Goal: Information Seeking & Learning: Learn about a topic

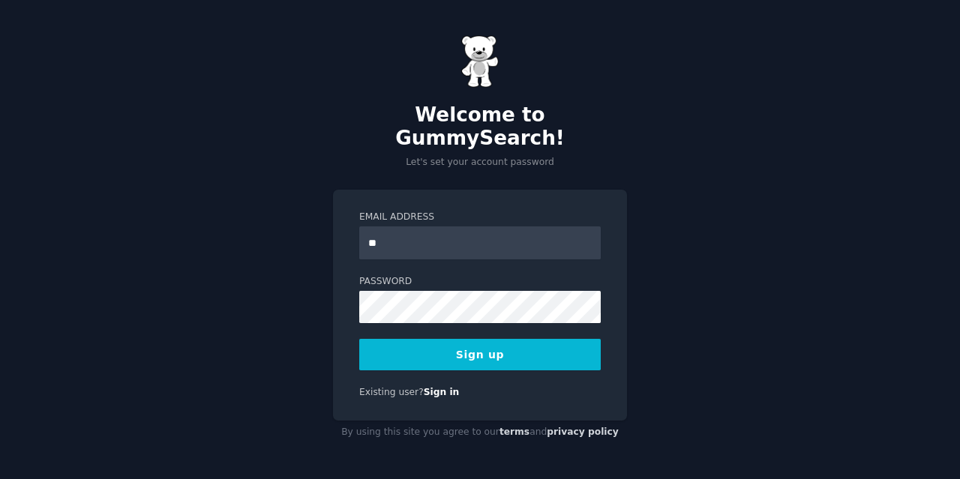
type input "**********"
click at [489, 339] on button "Sign up" at bounding box center [479, 354] width 241 height 31
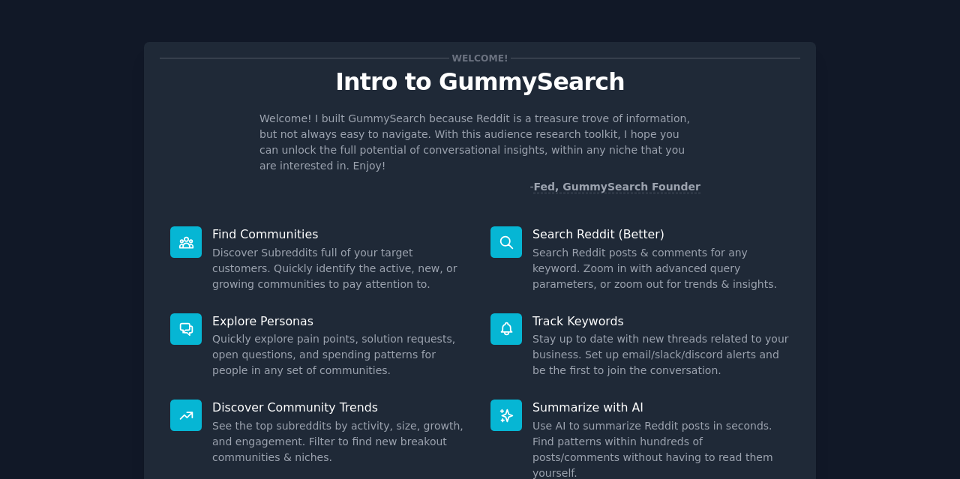
scroll to position [106, 0]
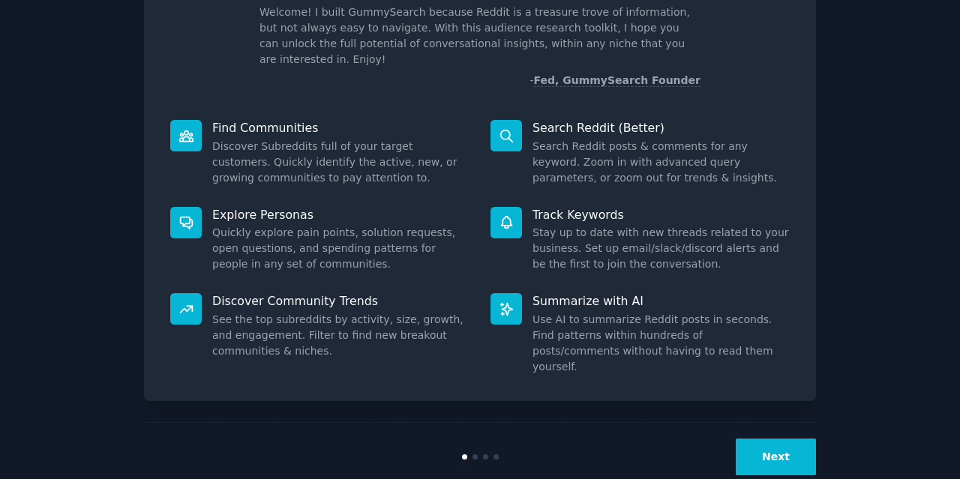
click at [758, 439] on button "Next" at bounding box center [776, 457] width 80 height 37
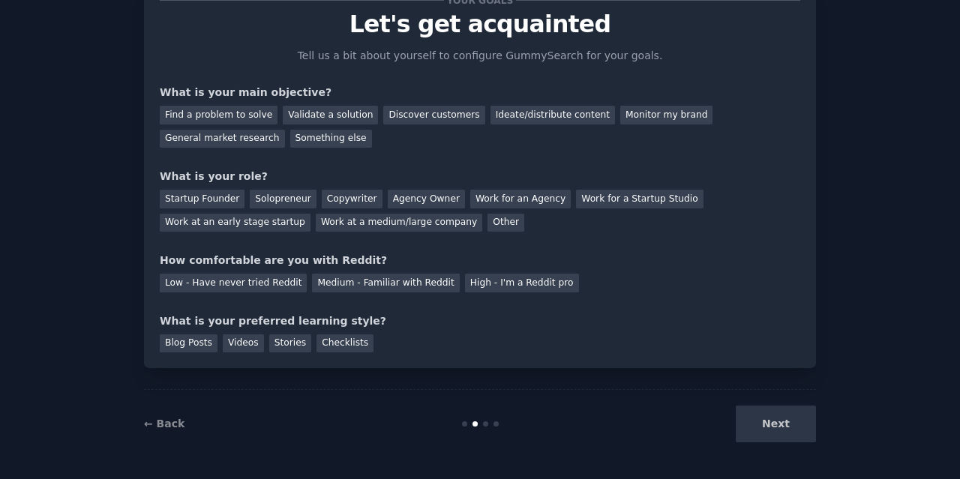
scroll to position [57, 0]
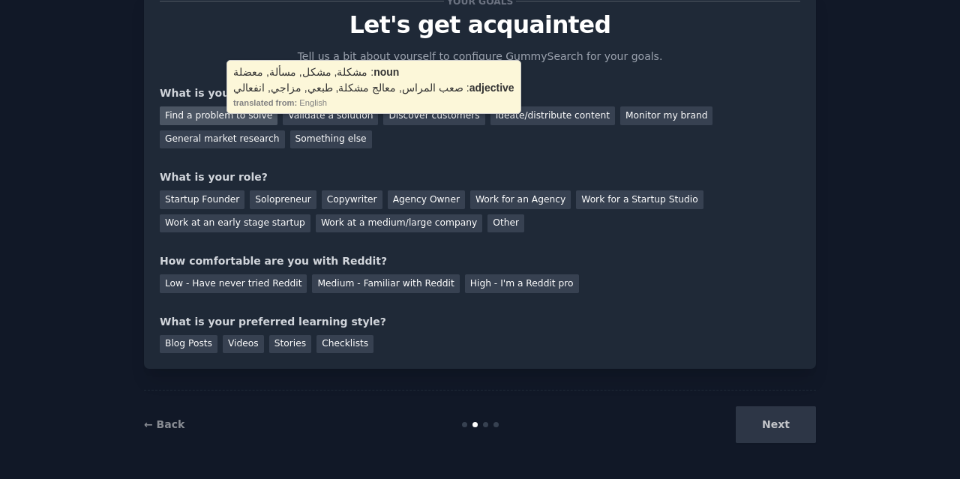
click at [220, 121] on div "Find a problem to solve" at bounding box center [219, 115] width 118 height 19
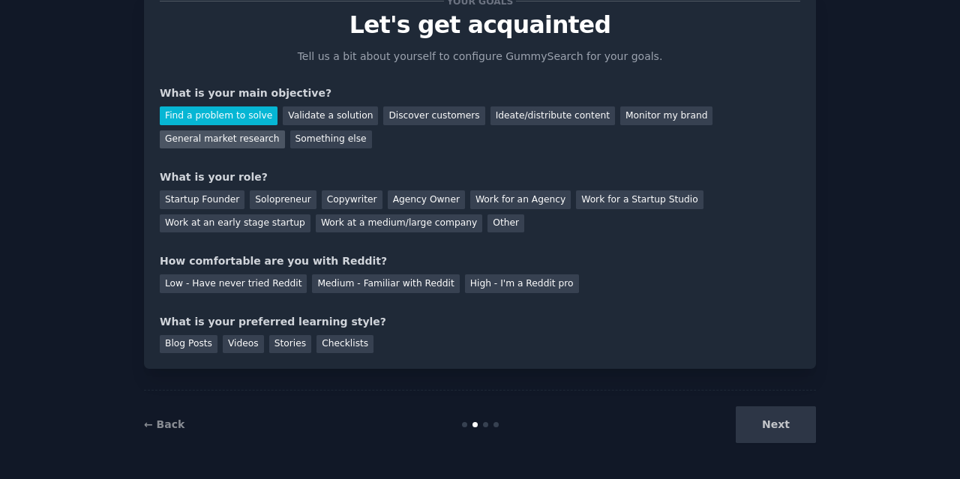
click at [285, 130] on div "General market research" at bounding box center [222, 139] width 125 height 19
click at [238, 119] on div "Find a problem to solve" at bounding box center [219, 115] width 118 height 19
click at [252, 205] on div "Solopreneur" at bounding box center [283, 199] width 66 height 19
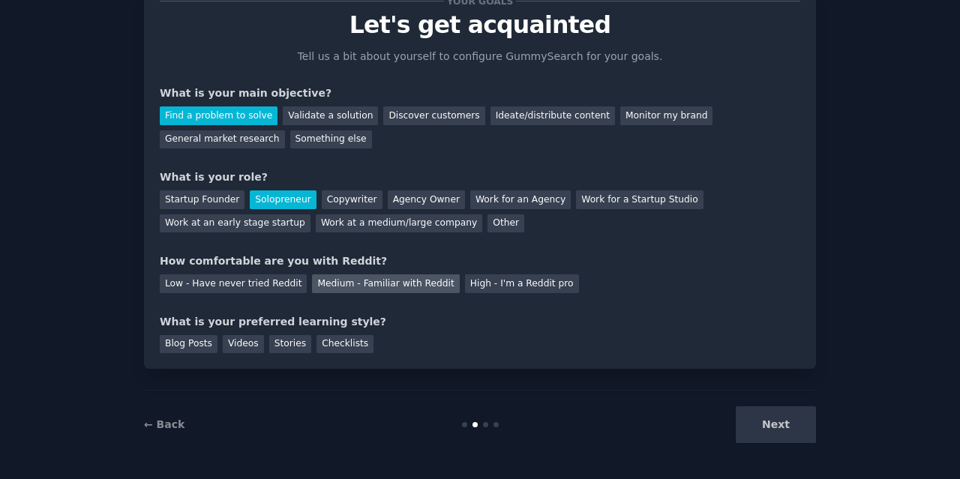
click at [371, 292] on div "Medium - Familiar with Reddit" at bounding box center [385, 283] width 147 height 19
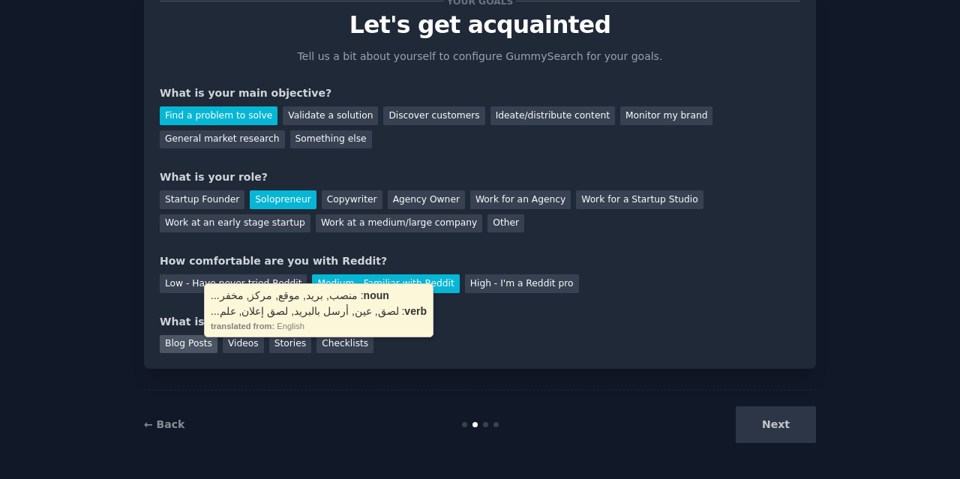
click at [196, 344] on div "Blog Posts" at bounding box center [189, 344] width 58 height 19
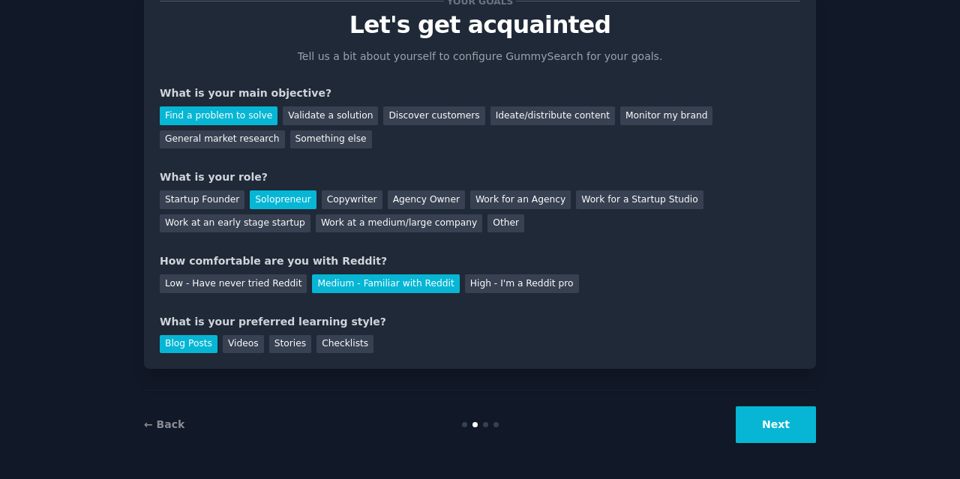
click at [782, 422] on button "Next" at bounding box center [776, 424] width 80 height 37
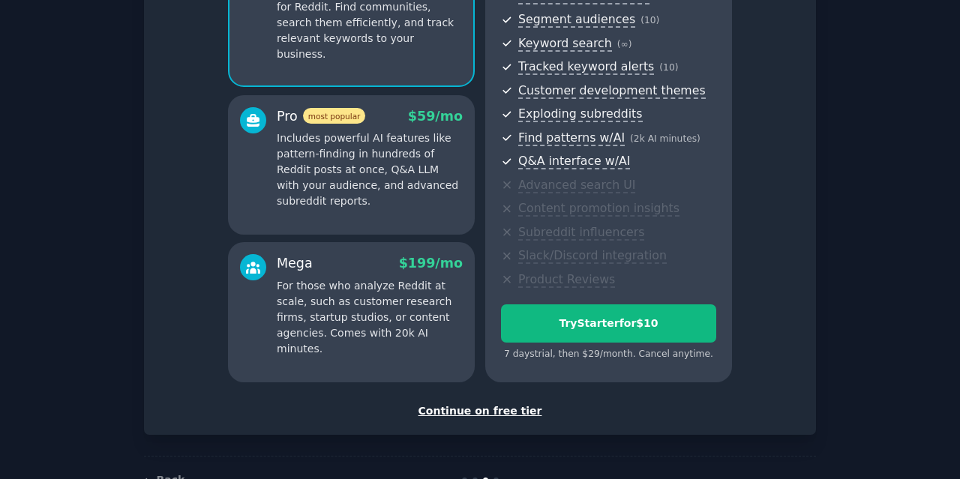
scroll to position [187, 0]
click at [508, 411] on div "Continue on free tier" at bounding box center [480, 411] width 640 height 16
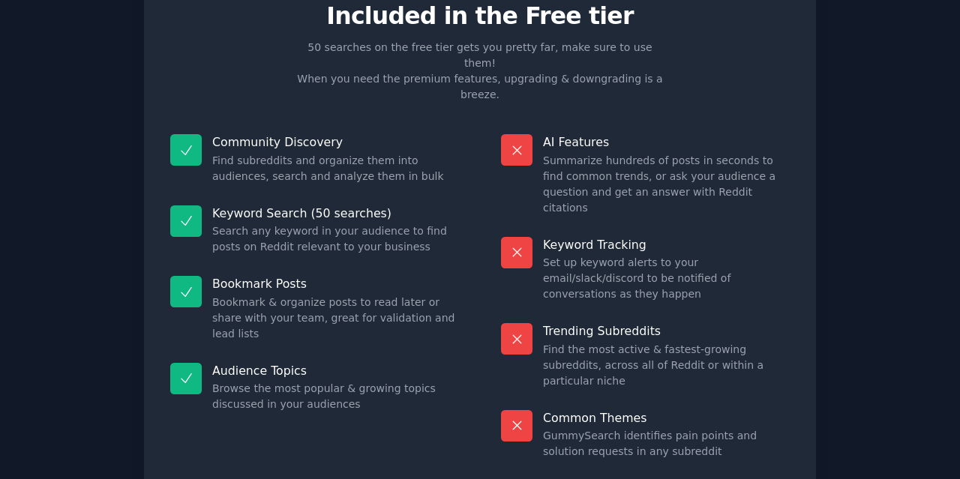
scroll to position [67, 0]
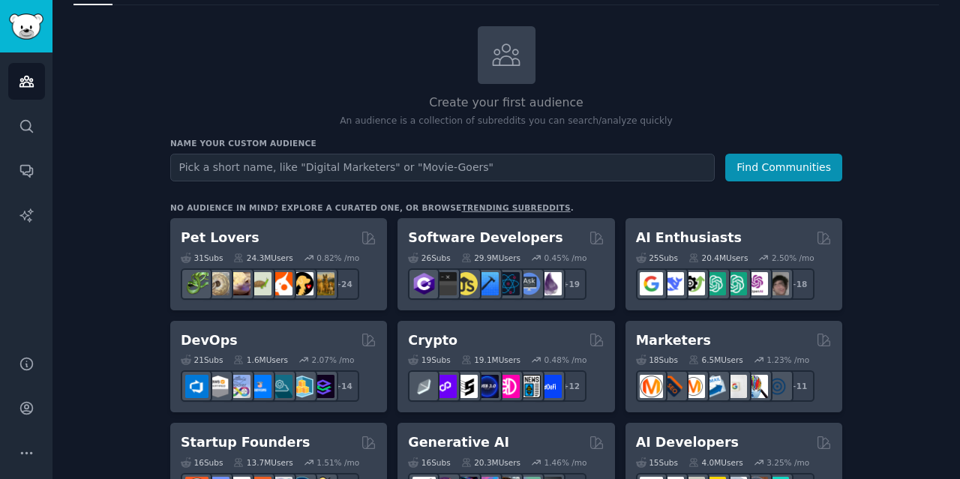
scroll to position [72, 0]
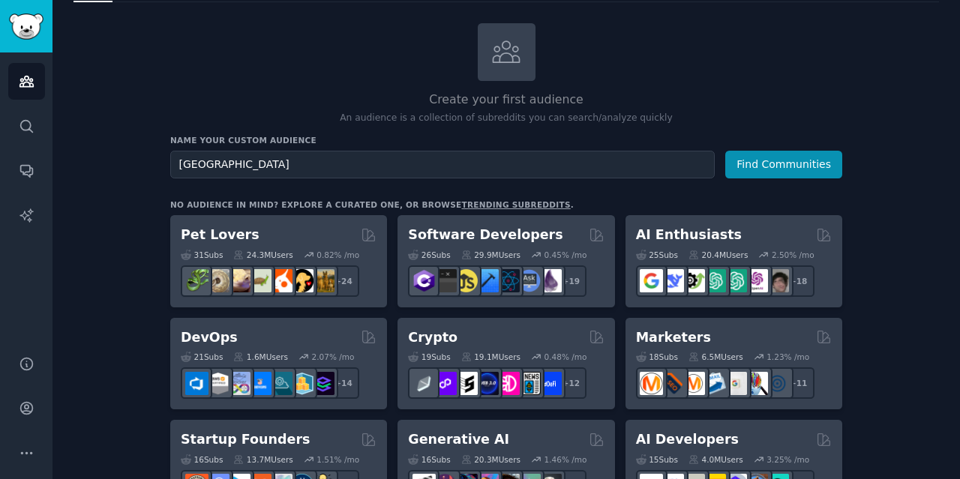
type input "toronto"
click at [725, 151] on button "Find Communities" at bounding box center [783, 165] width 117 height 28
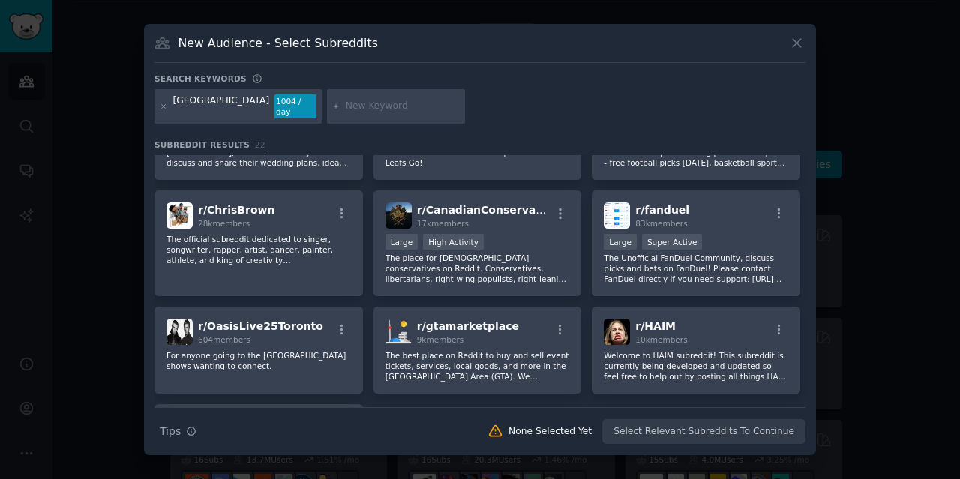
scroll to position [544, 0]
click at [346, 109] on input "text" at bounding box center [403, 106] width 114 height 13
type input "job"
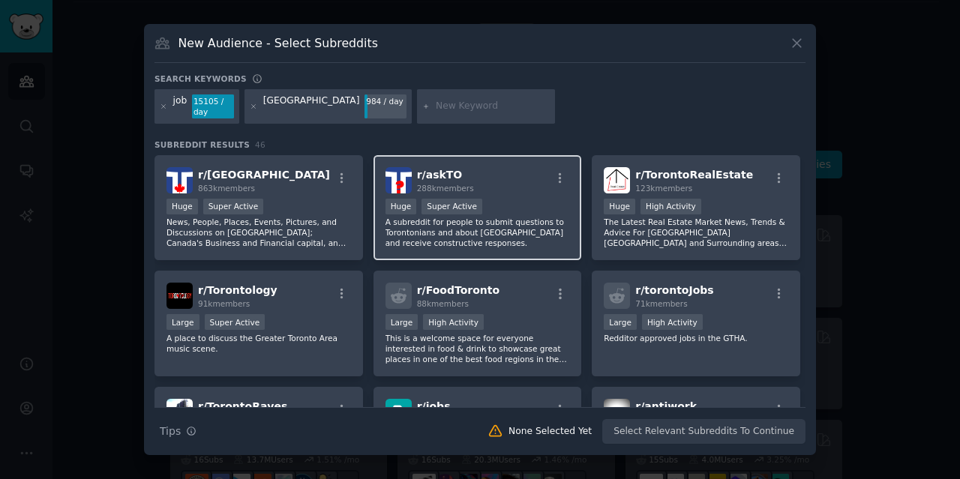
click at [517, 233] on p "A subreddit for people to submit questions to Torontonians and about Toronto an…" at bounding box center [477, 232] width 184 height 31
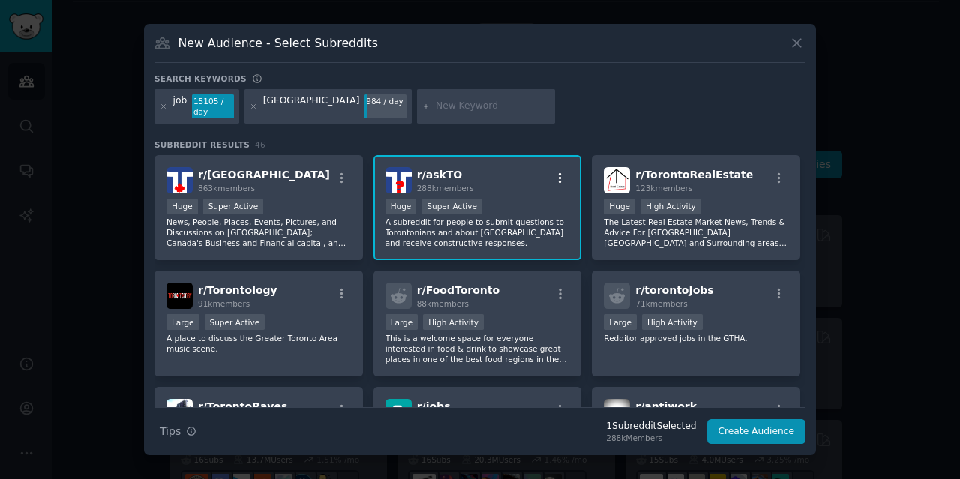
click at [564, 176] on icon "button" at bounding box center [559, 178] width 13 height 13
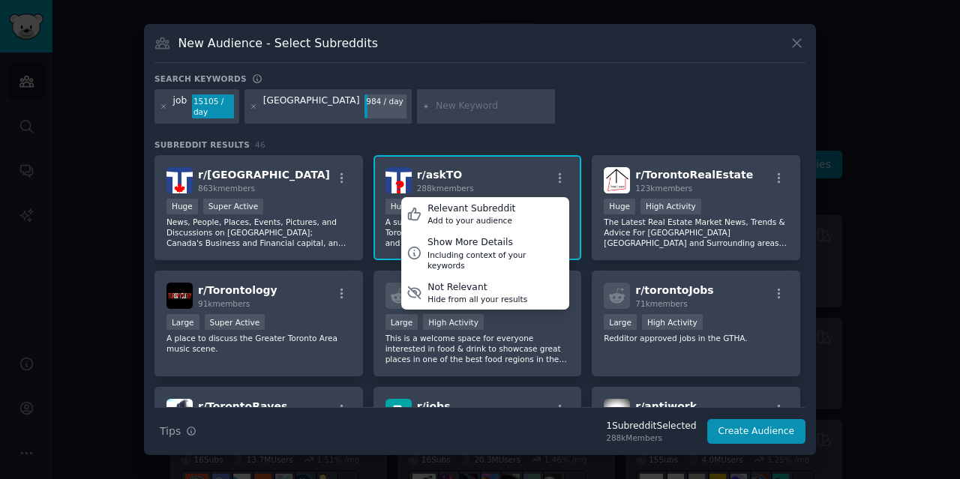
click at [655, 95] on div "job 15105 / day toronto 984 / day" at bounding box center [479, 109] width 651 height 40
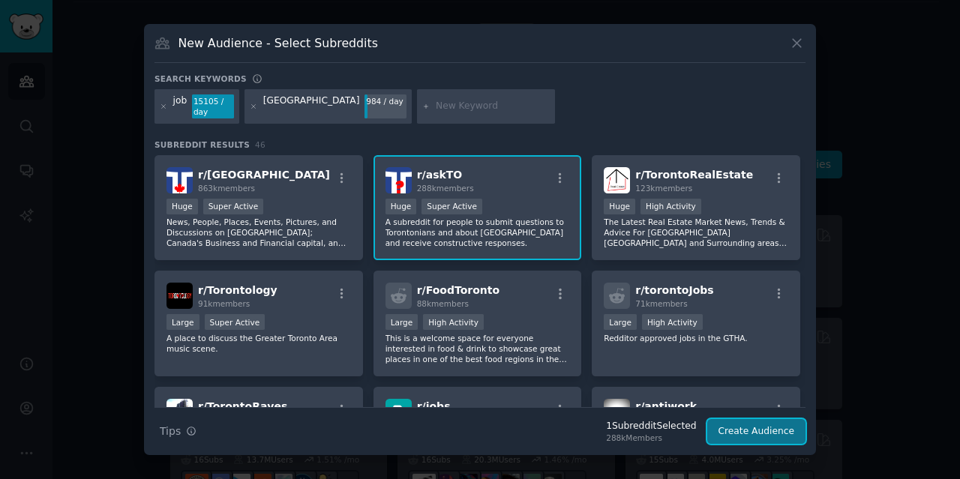
click at [754, 429] on button "Create Audience" at bounding box center [756, 431] width 99 height 25
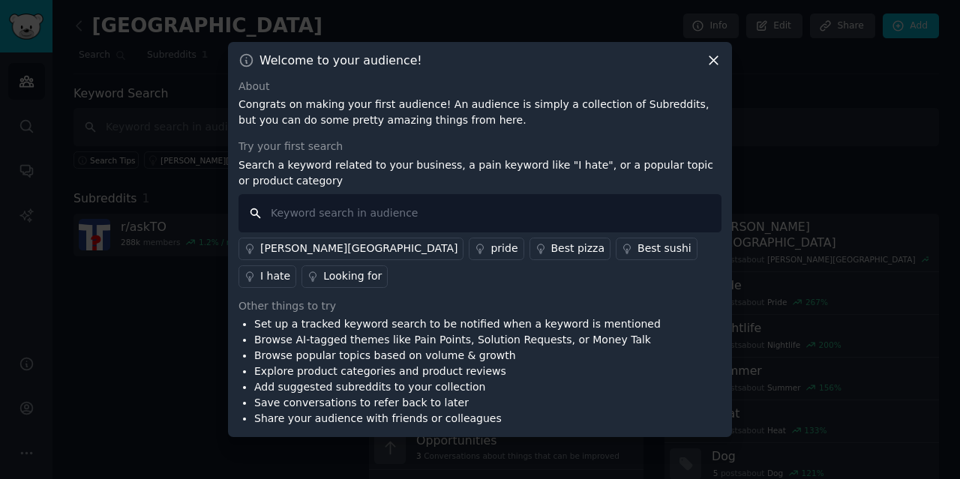
click at [482, 232] on input "text" at bounding box center [479, 213] width 483 height 38
type input "fake jobs"
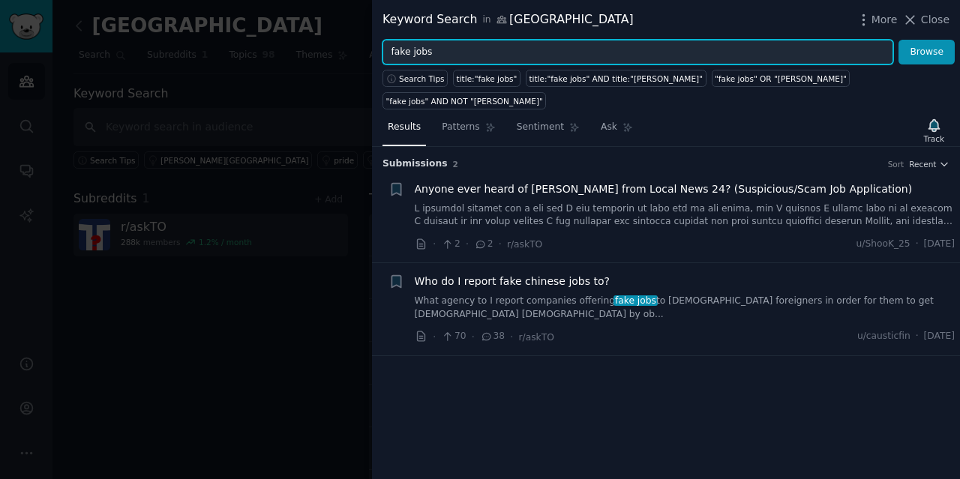
drag, startPoint x: 454, startPoint y: 49, endPoint x: 374, endPoint y: 60, distance: 80.2
click at [374, 60] on div "fake jobs Browse" at bounding box center [666, 52] width 588 height 25
type input "a"
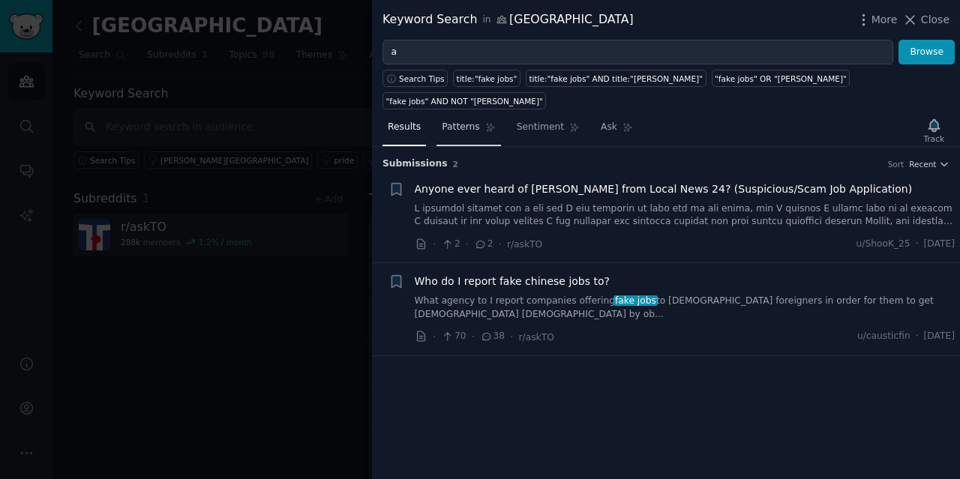
click at [471, 121] on span "Patterns" at bounding box center [460, 127] width 37 height 13
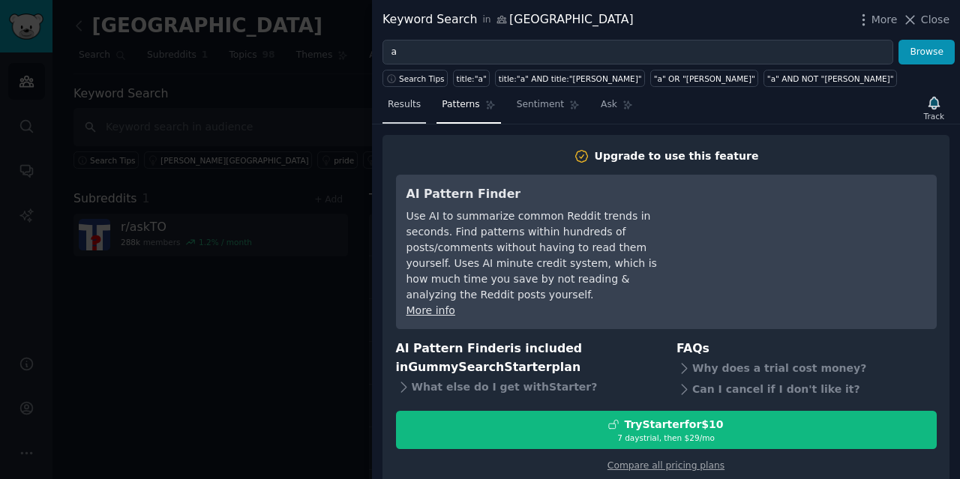
click at [421, 106] on link "Results" at bounding box center [403, 108] width 43 height 31
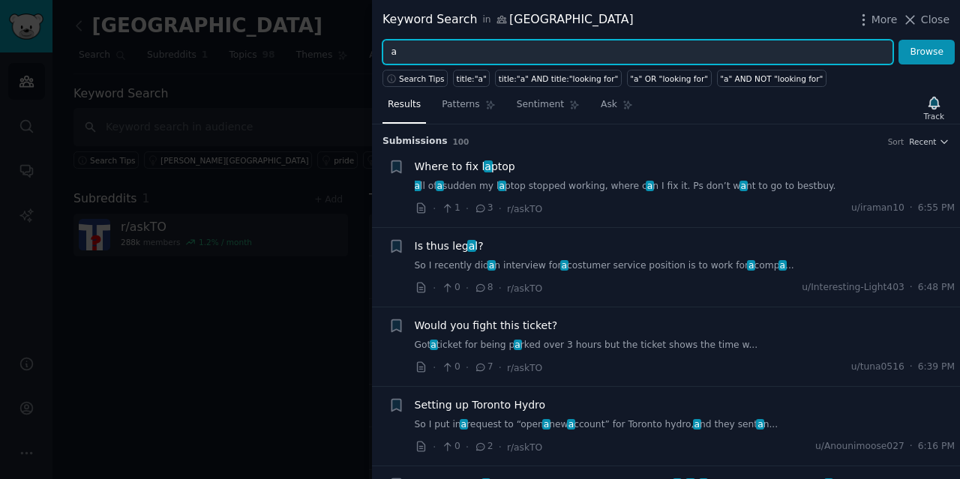
click at [532, 59] on input "a" at bounding box center [637, 52] width 511 height 25
type input "cash job"
click at [898, 40] on button "Browse" at bounding box center [926, 52] width 56 height 25
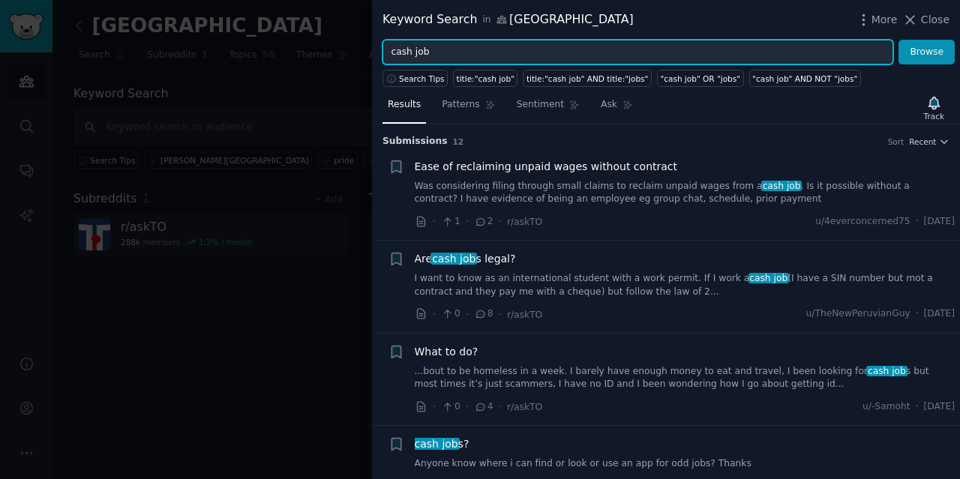
drag, startPoint x: 437, startPoint y: 54, endPoint x: 280, endPoint y: 63, distance: 157.8
click at [280, 63] on div "Keyword Search in toronto More Close cash job Browse Search Tips title:"cash jo…" at bounding box center [480, 239] width 960 height 479
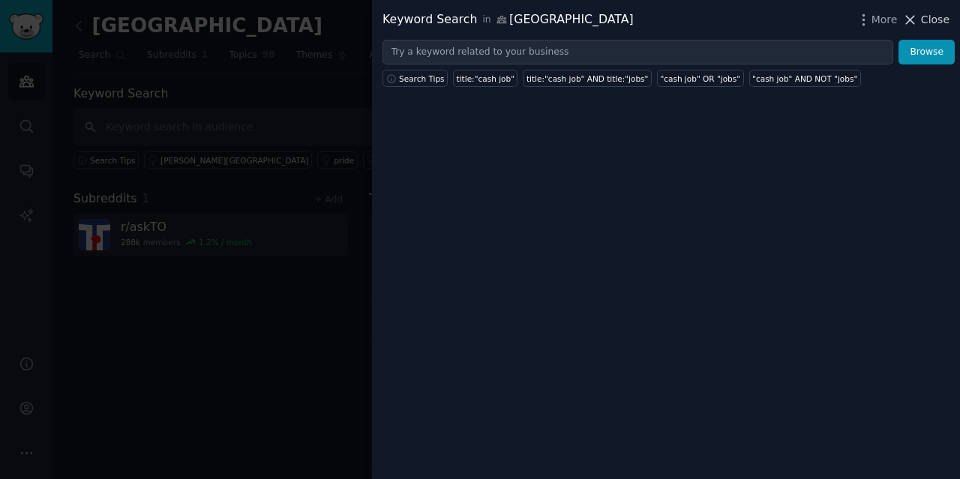
click at [937, 20] on span "Close" at bounding box center [935, 20] width 28 height 16
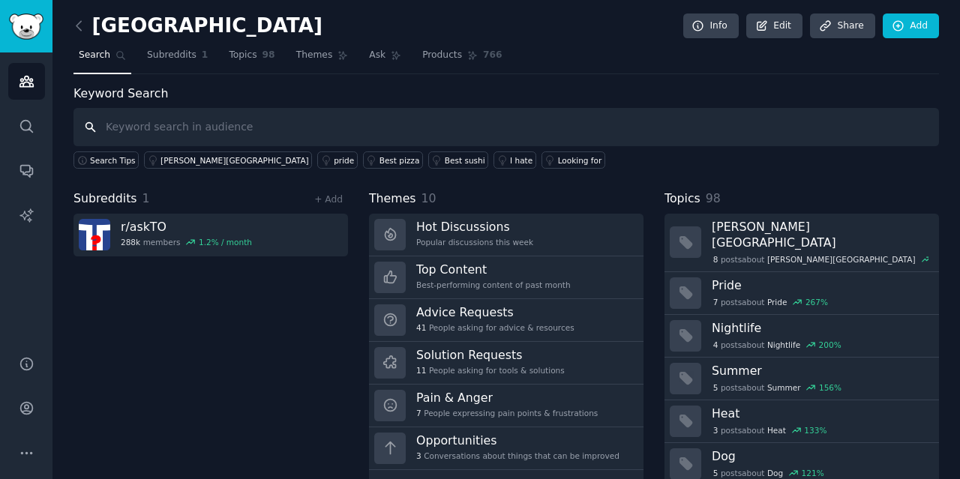
scroll to position [34, 0]
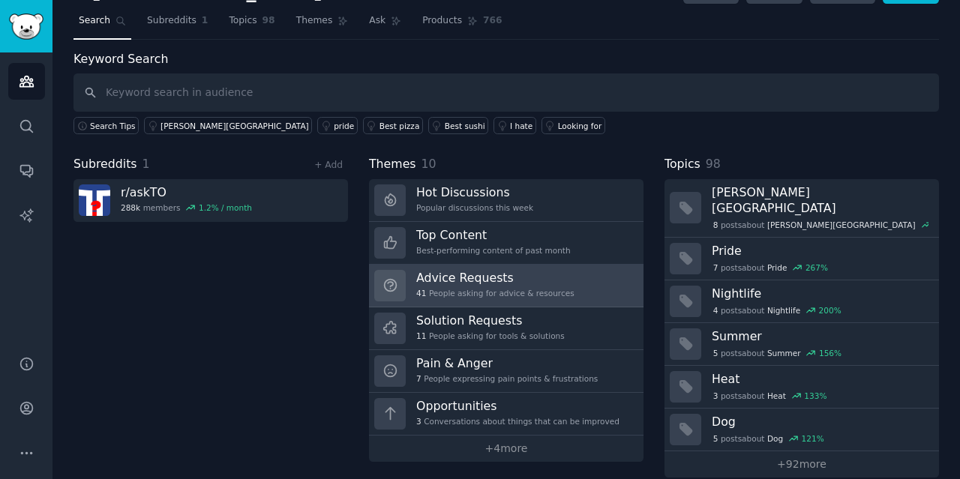
click at [478, 288] on div "41 People asking for advice & resources" at bounding box center [495, 293] width 158 height 10
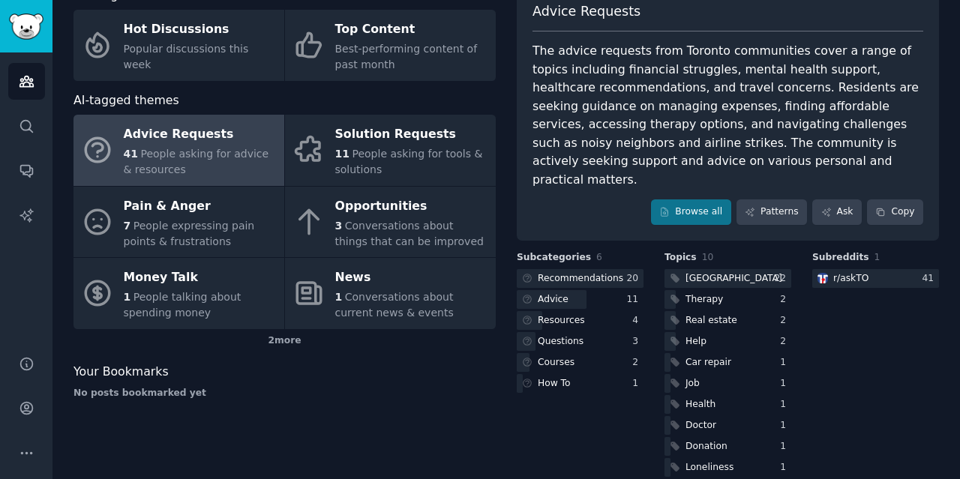
scroll to position [99, 0]
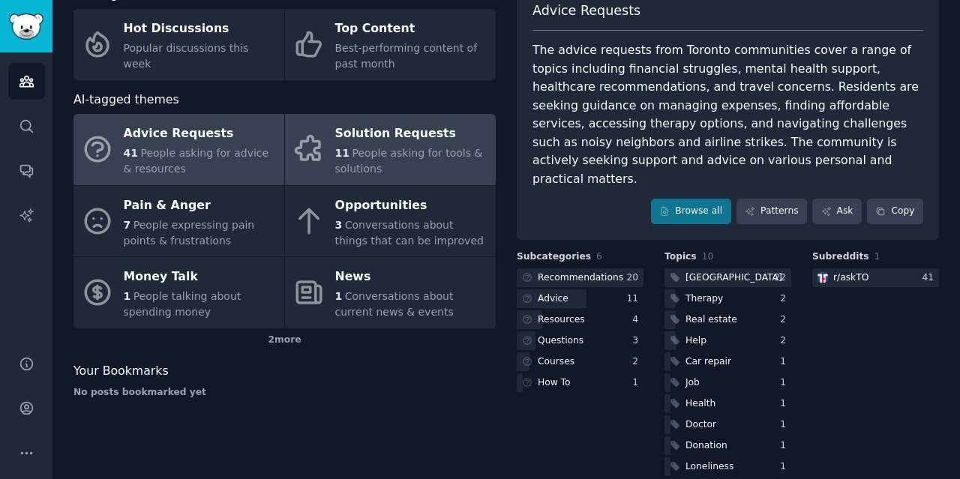
click at [400, 148] on span "People asking for tools & solutions" at bounding box center [409, 161] width 148 height 28
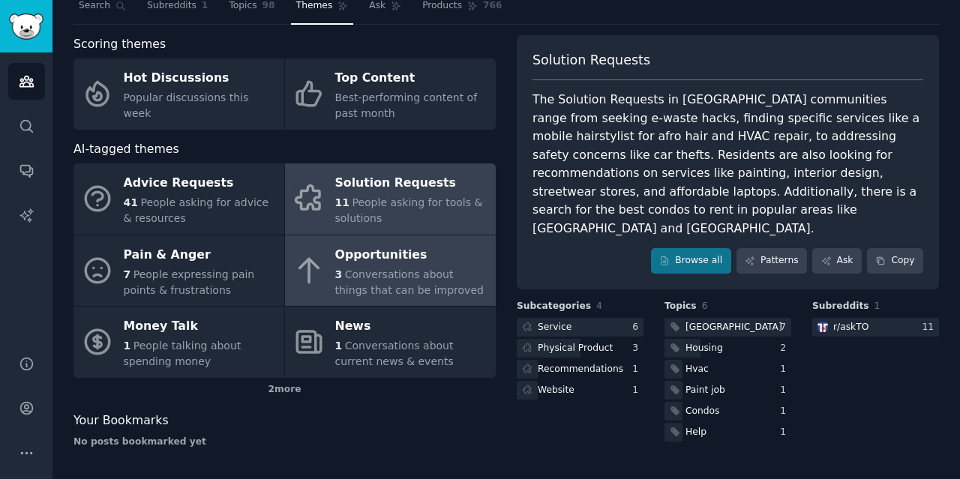
click at [403, 259] on div "Opportunities" at bounding box center [411, 255] width 153 height 24
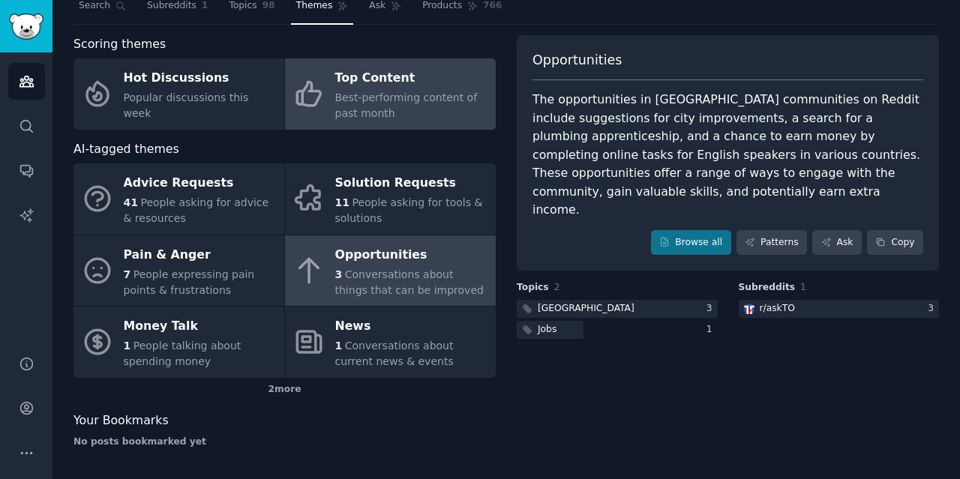
click at [367, 96] on span "Best-performing content of past month" at bounding box center [406, 105] width 142 height 28
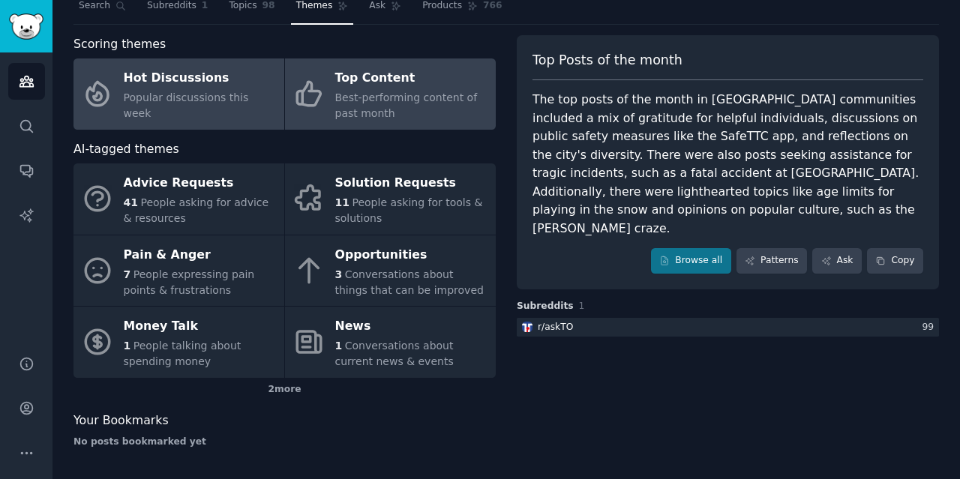
click at [226, 98] on span "Popular discussions this week" at bounding box center [186, 105] width 125 height 28
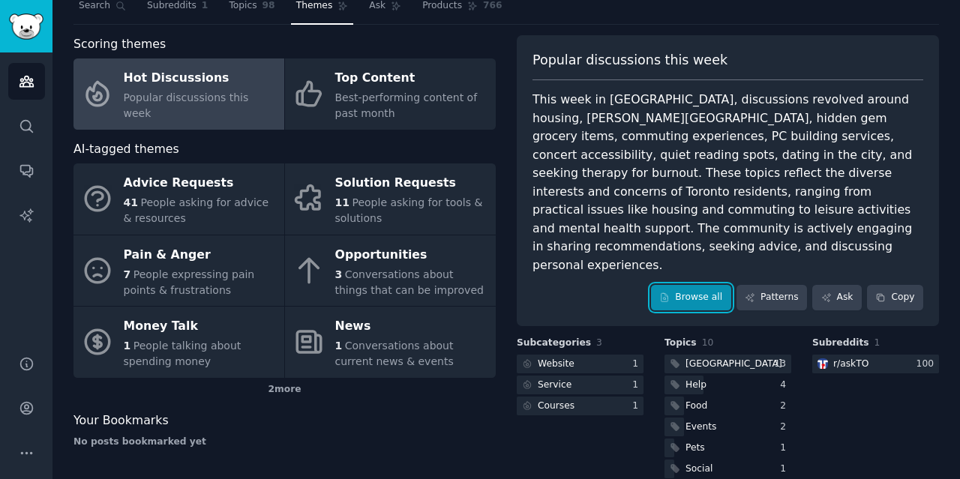
click at [700, 285] on link "Browse all" at bounding box center [691, 297] width 80 height 25
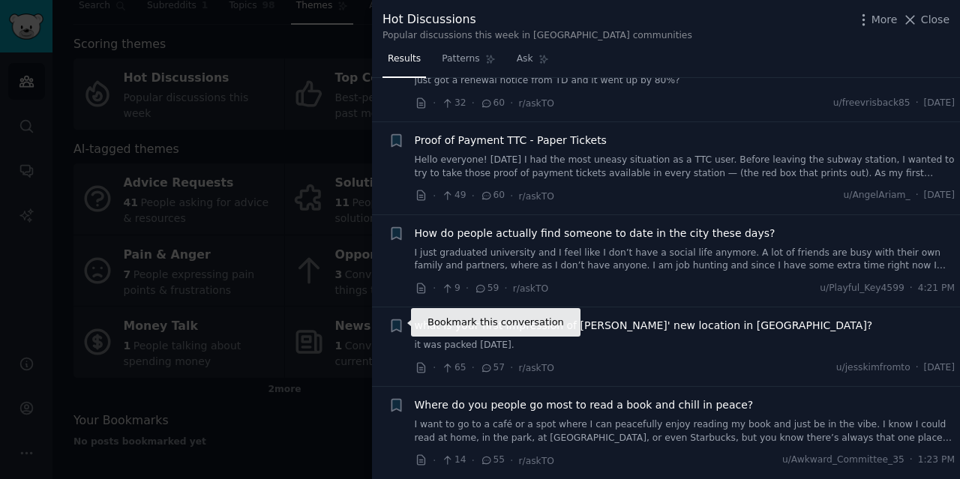
scroll to position [979, 0]
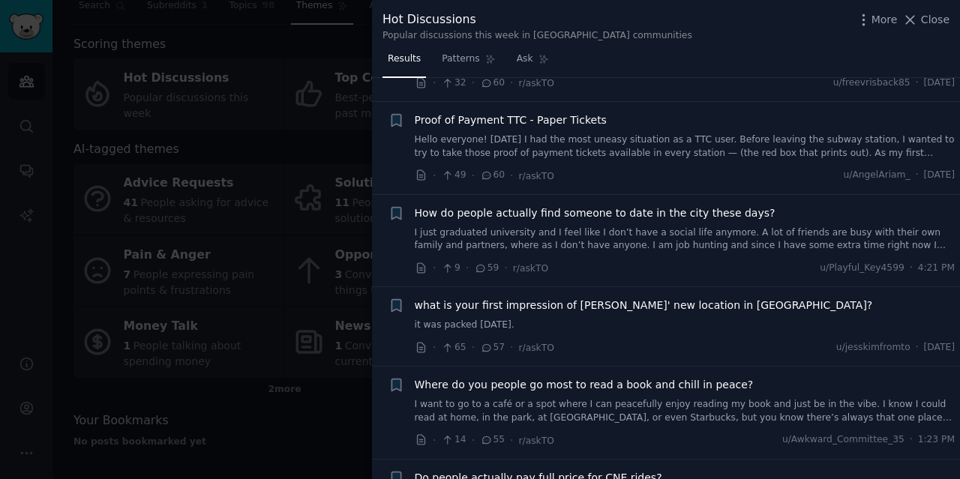
click at [640, 239] on link "I just graduated university and I feel like I don’t have a social life anymore.…" at bounding box center [685, 239] width 541 height 26
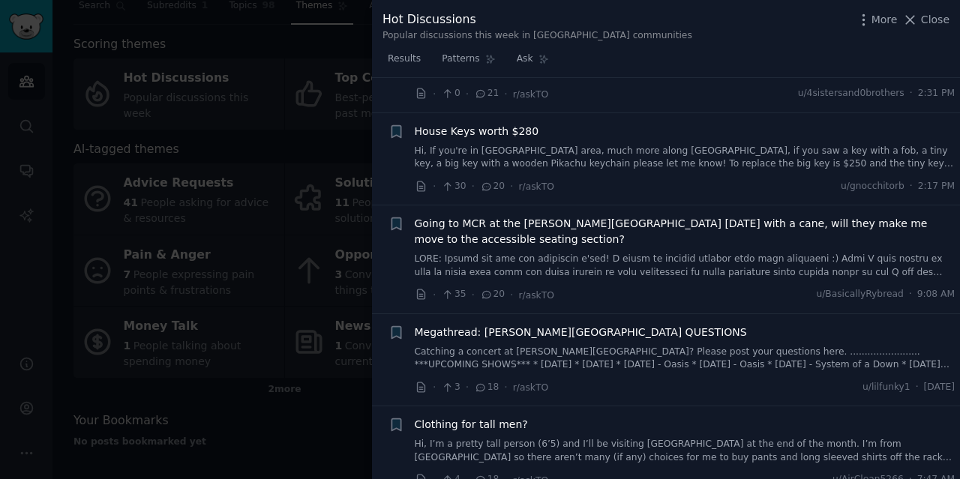
scroll to position [2678, 0]
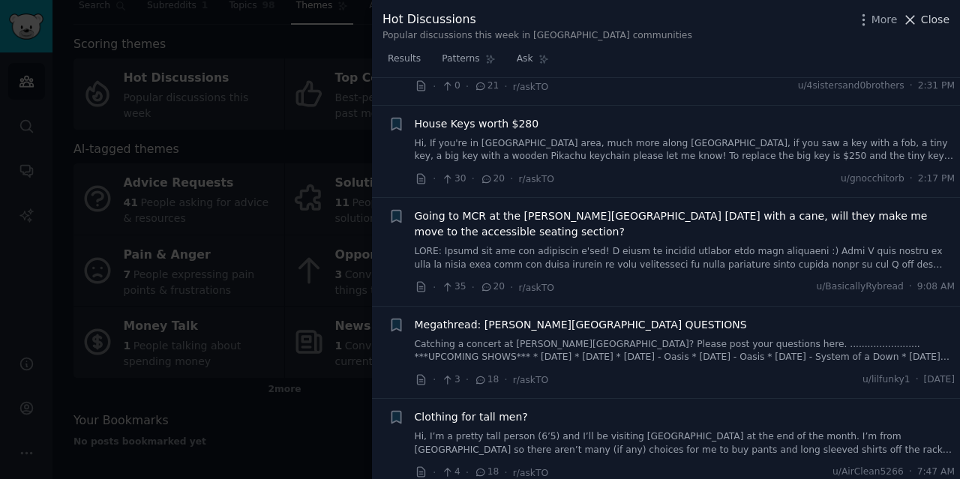
click at [918, 25] on icon at bounding box center [910, 20] width 16 height 16
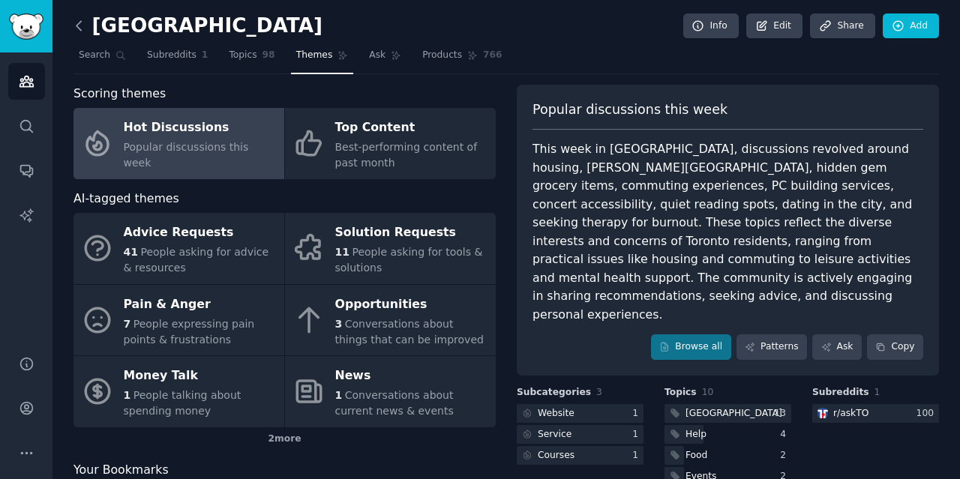
click at [75, 30] on icon at bounding box center [79, 26] width 16 height 16
